Goal: Task Accomplishment & Management: Manage account settings

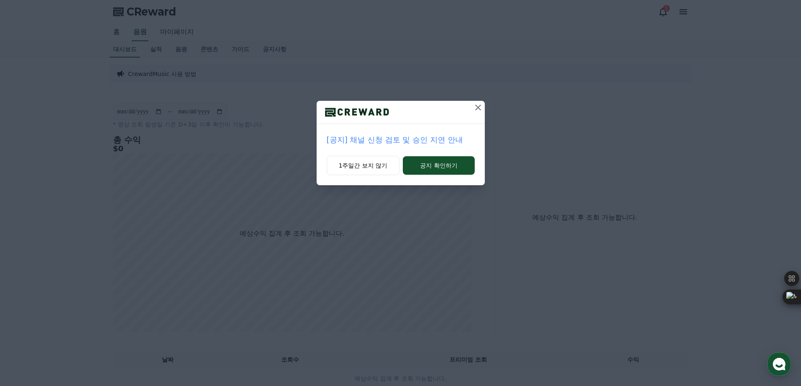
click at [480, 106] on icon at bounding box center [478, 108] width 10 height 10
click at [478, 108] on icon at bounding box center [478, 108] width 6 height 6
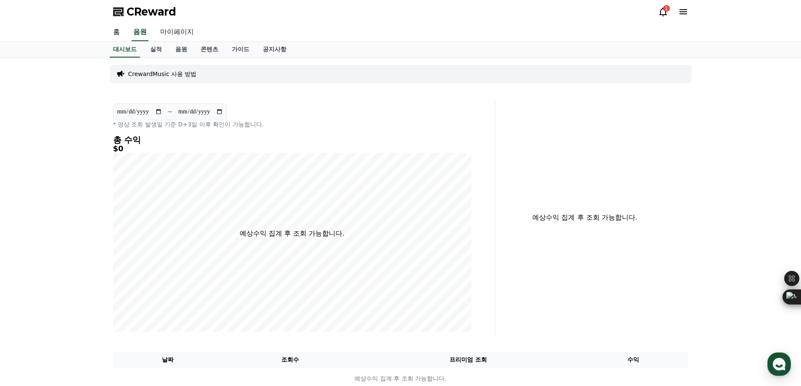
click at [174, 31] on link "마이페이지" at bounding box center [176, 33] width 47 height 18
select select "**********"
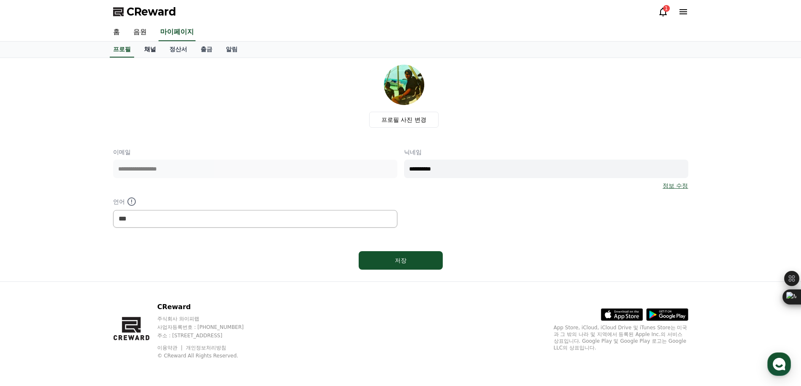
click at [148, 53] on link "채널" at bounding box center [149, 50] width 25 height 16
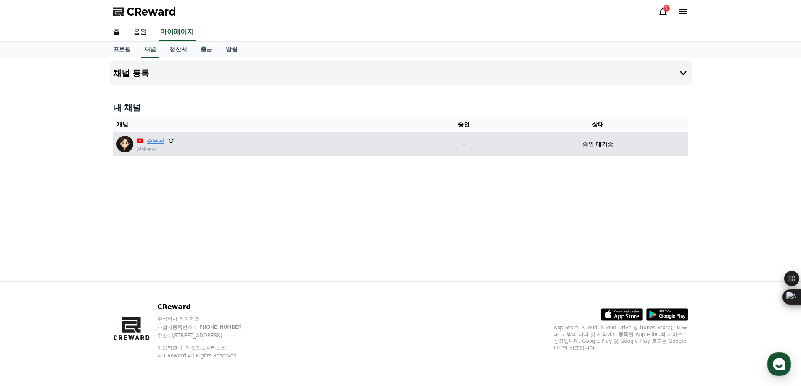
click at [156, 141] on link "주무관" at bounding box center [156, 141] width 18 height 9
